Goal: Find specific page/section: Find specific page/section

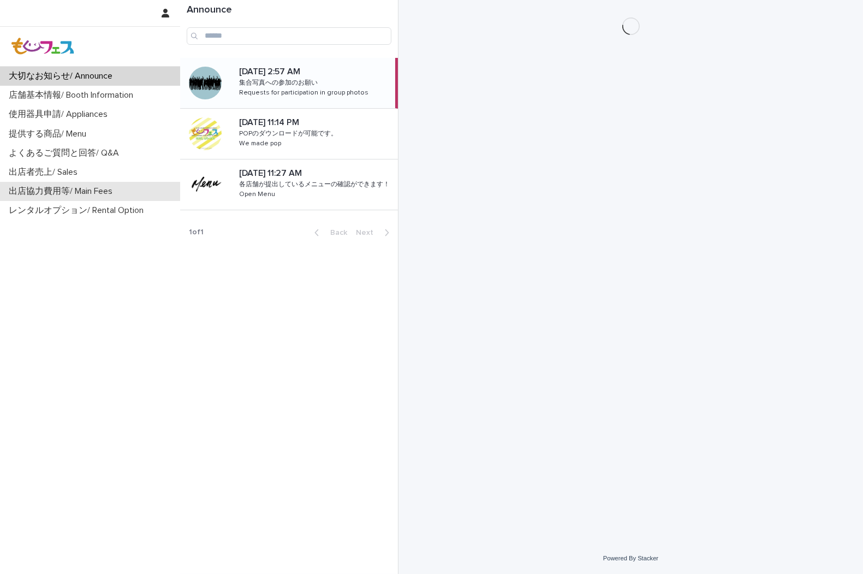
click at [50, 199] on div "出店協力費用等/ Main Fees" at bounding box center [90, 191] width 180 height 19
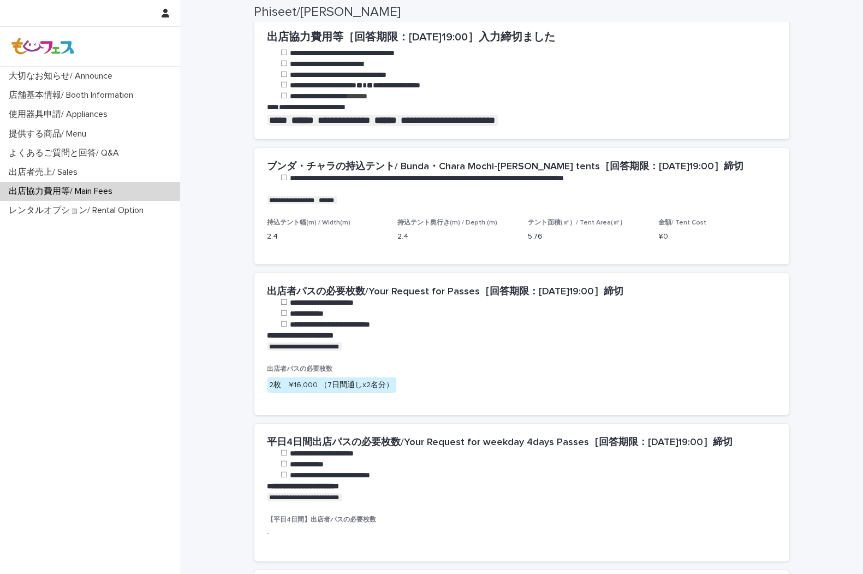
scroll to position [424, 0]
